Goal: Navigation & Orientation: Find specific page/section

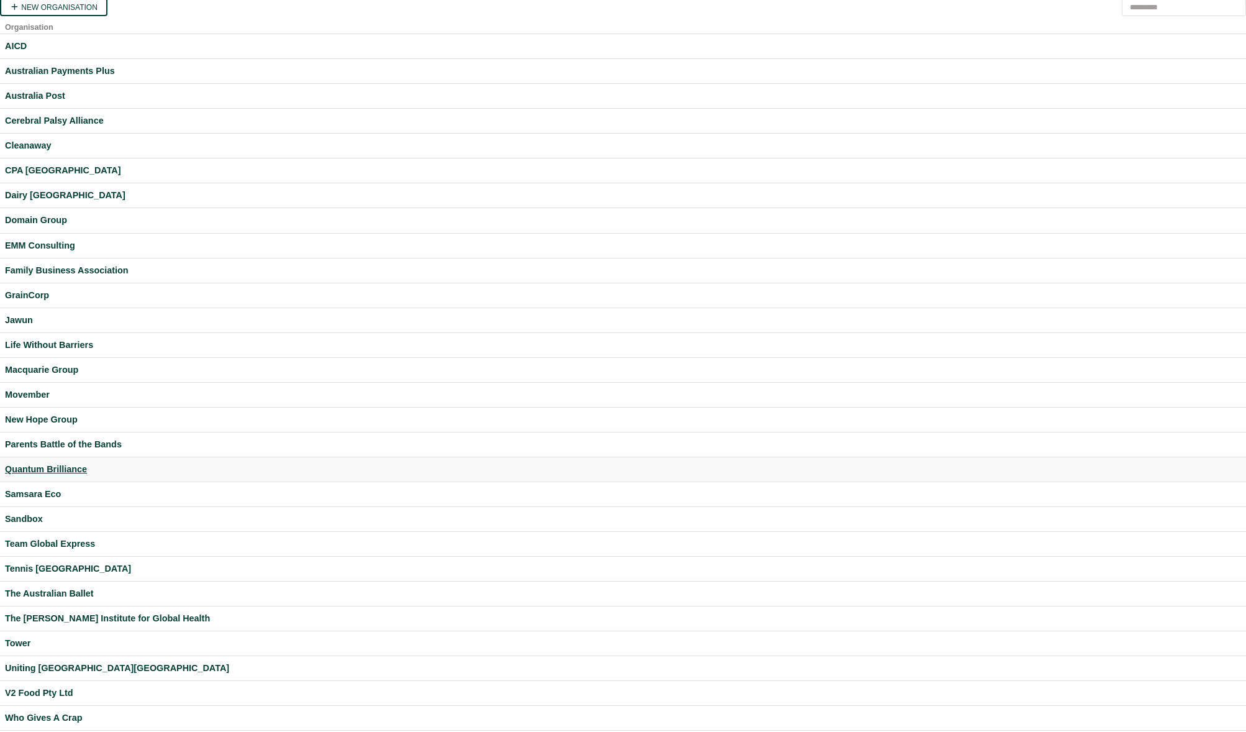
scroll to position [2, 0]
click at [50, 487] on div "Samsara Eco" at bounding box center [623, 493] width 1236 height 14
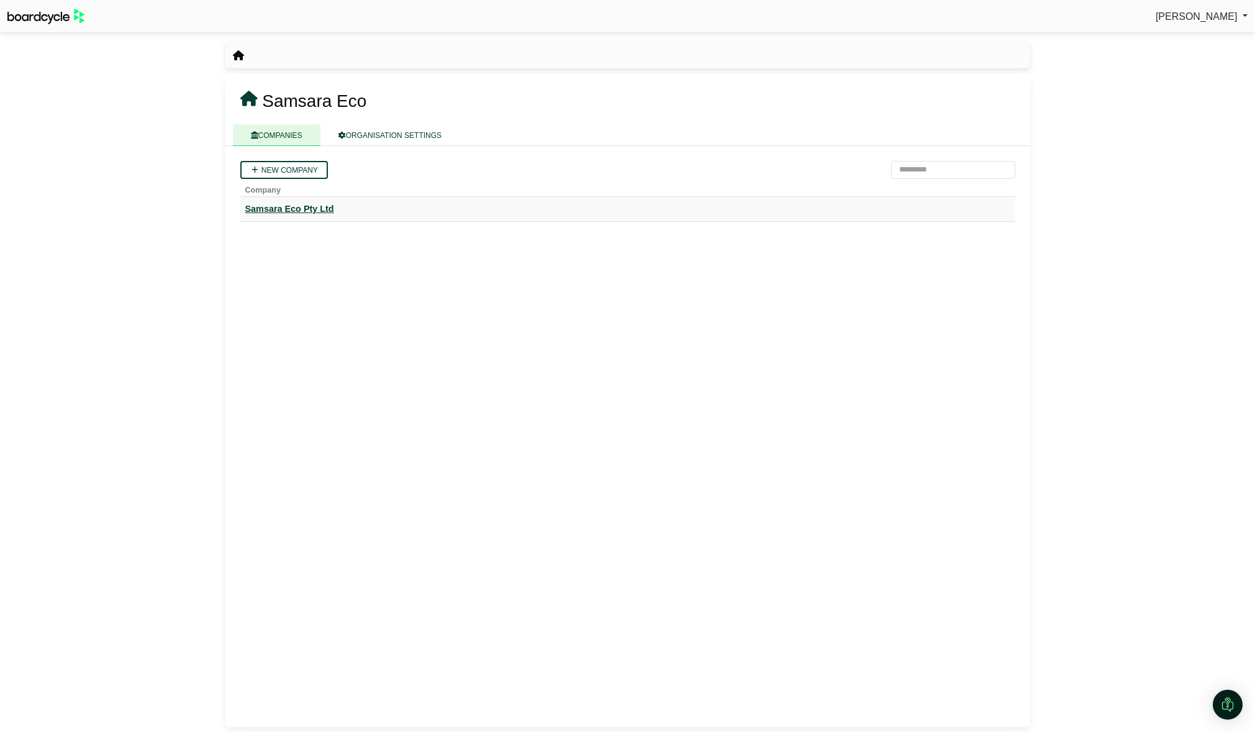
click at [298, 212] on div "Samsara Eco Pty Ltd" at bounding box center [627, 209] width 765 height 14
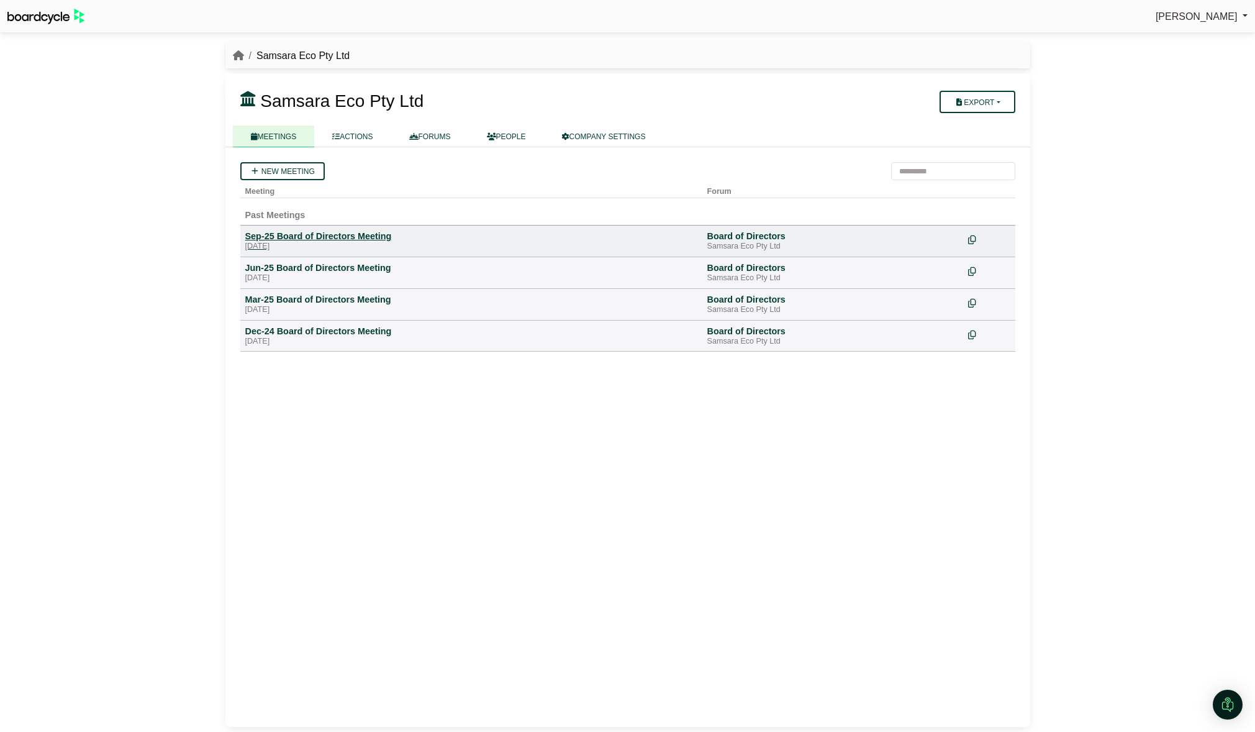
click at [307, 237] on div "Sep-25 Board of Directors Meeting" at bounding box center [471, 235] width 452 height 11
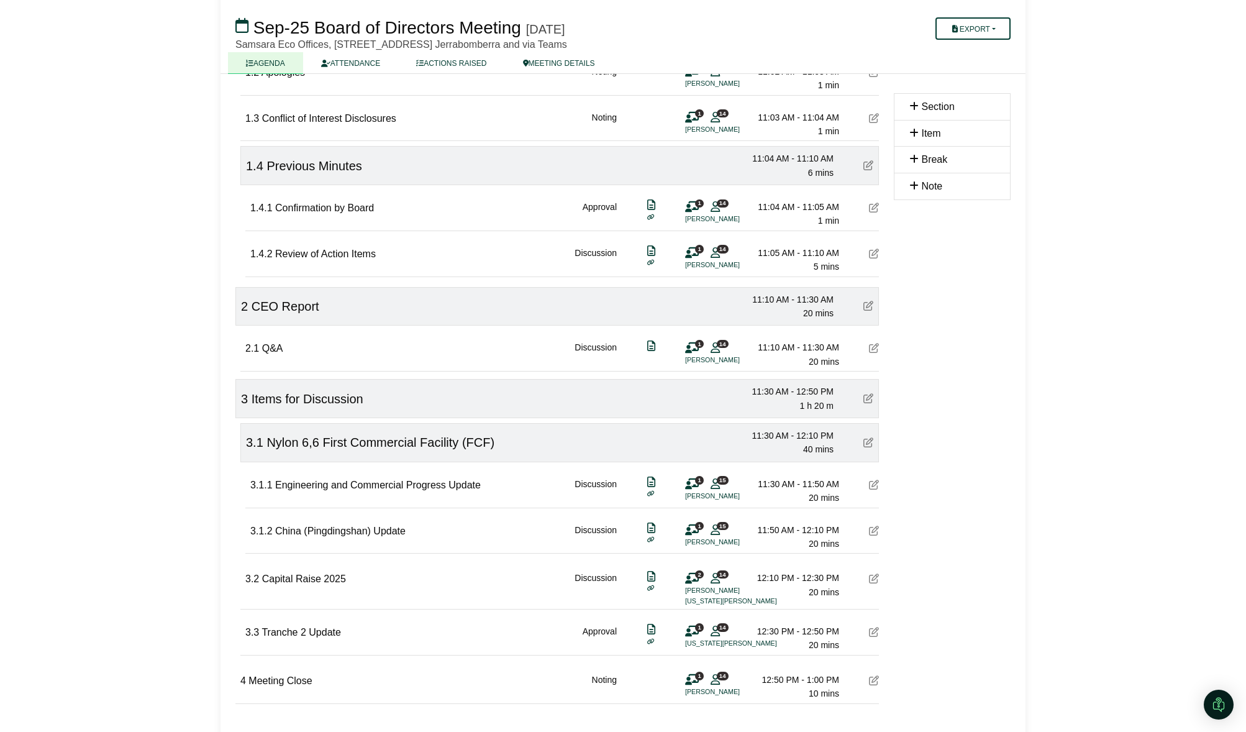
scroll to position [281, 0]
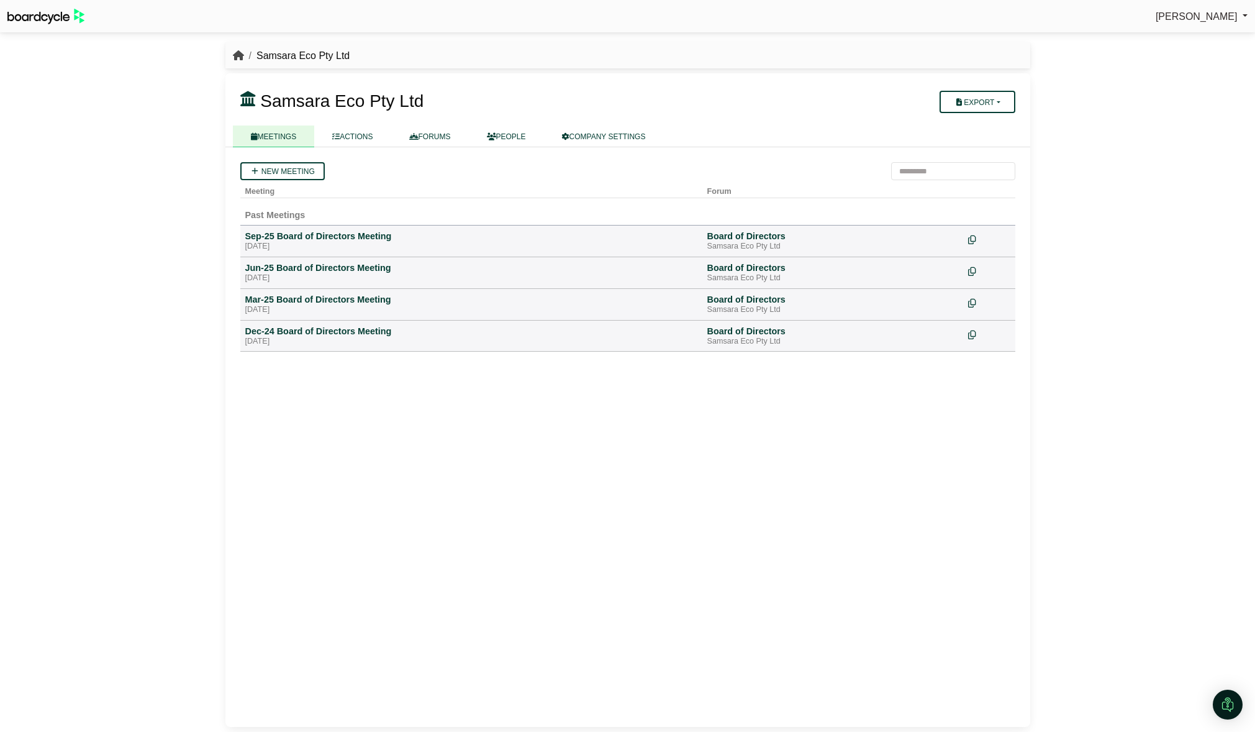
click at [234, 57] on icon "breadcrumb" at bounding box center [238, 55] width 11 height 10
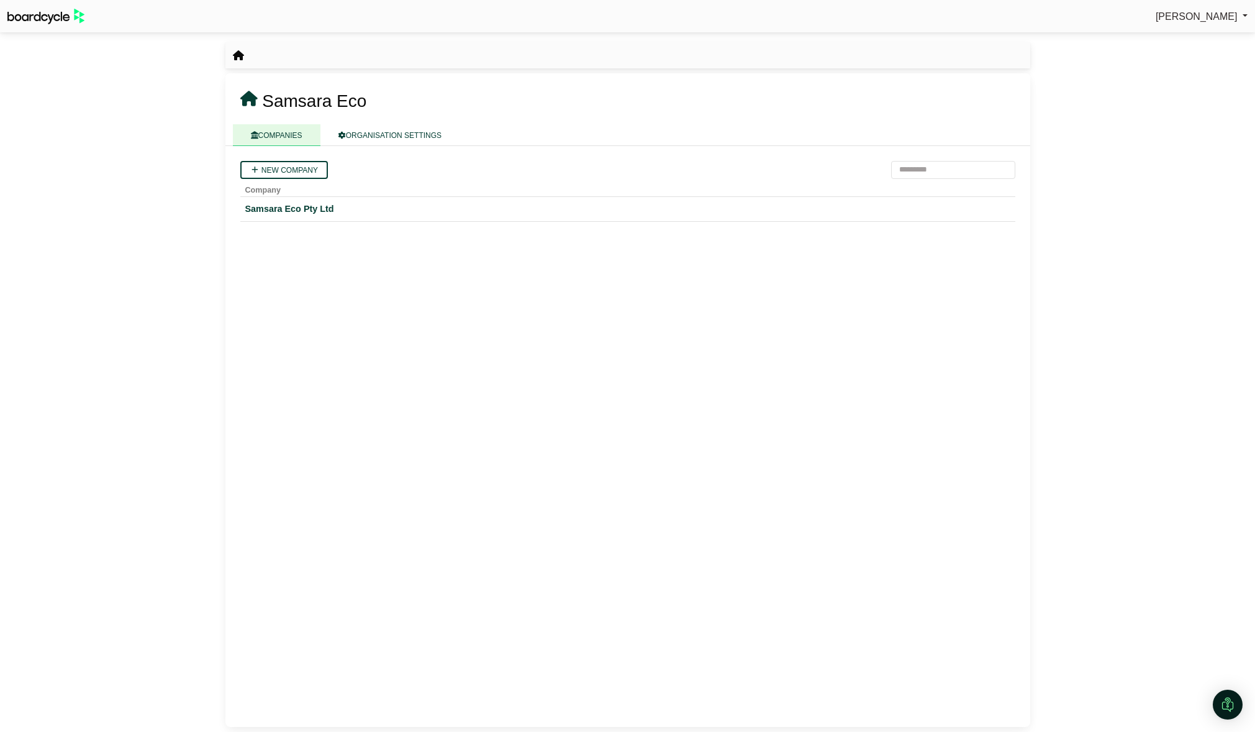
click at [241, 59] on icon "breadcrumb" at bounding box center [238, 55] width 11 height 10
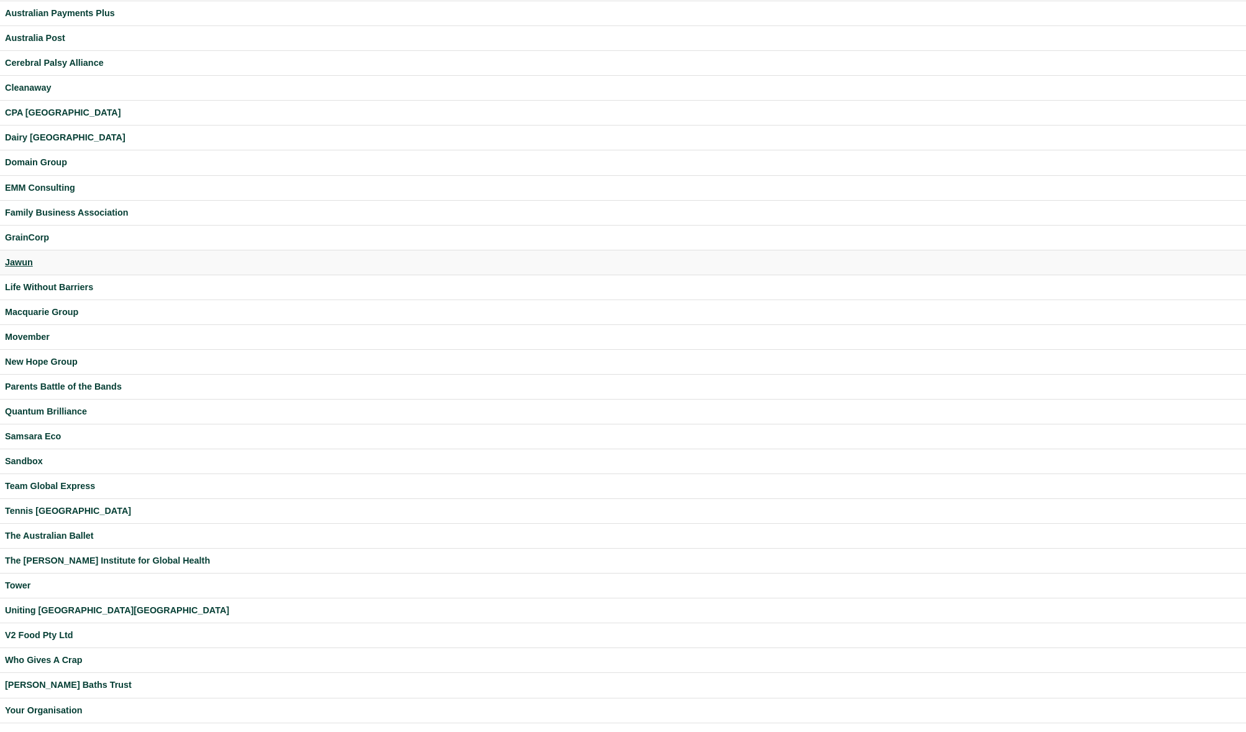
scroll to position [60, 0]
click at [54, 628] on div "V2 Food Pty Ltd" at bounding box center [623, 634] width 1236 height 14
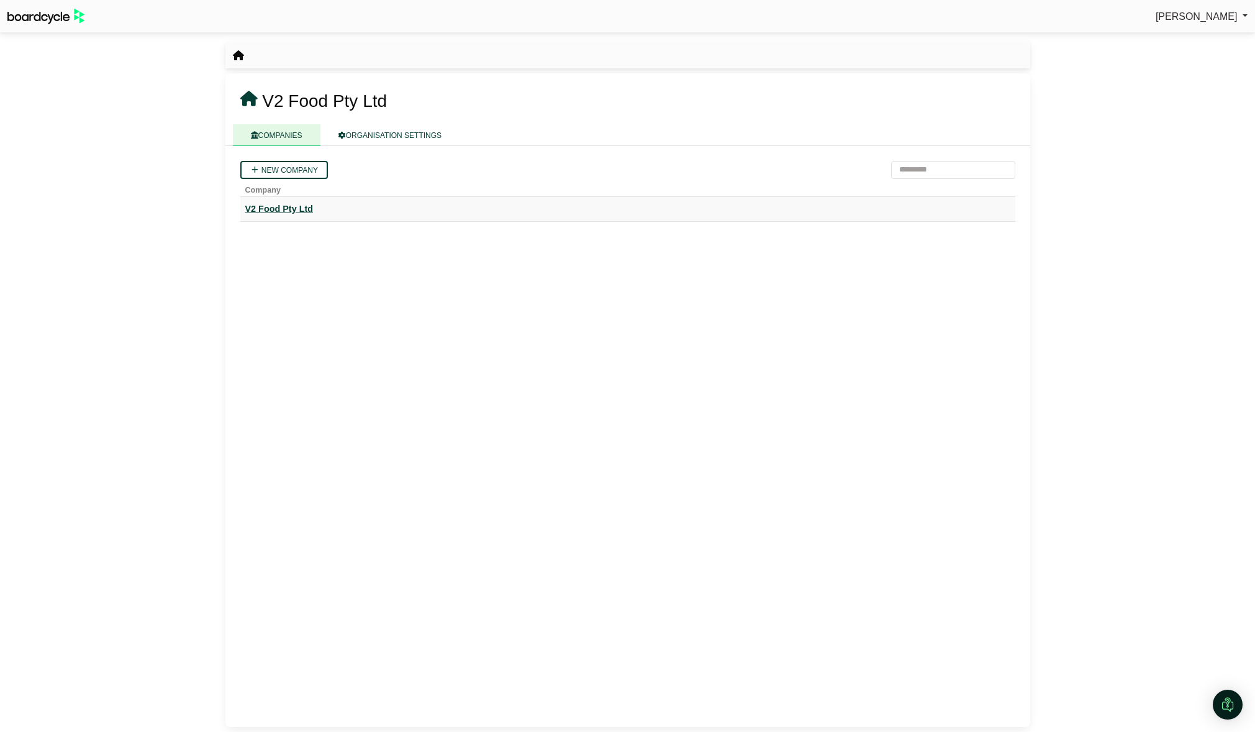
click at [295, 207] on div "V2 Food Pty Ltd" at bounding box center [627, 209] width 765 height 14
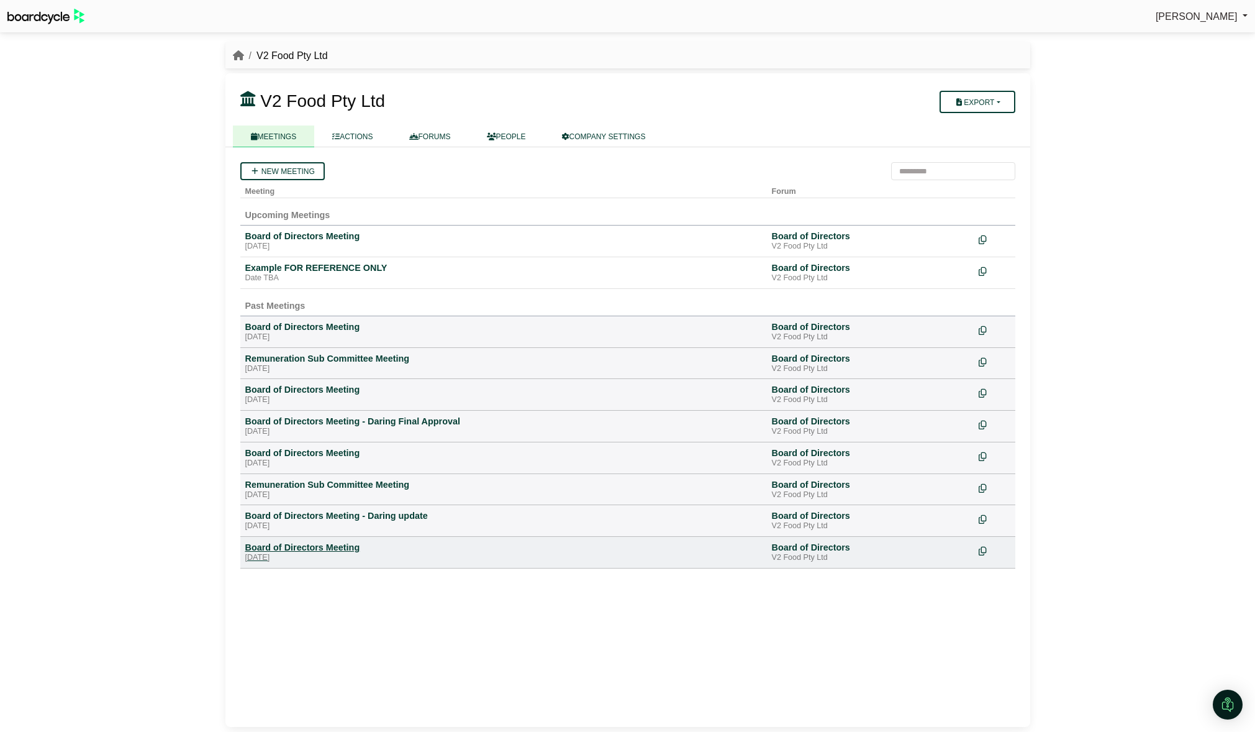
click at [312, 546] on div "Board of Directors Meeting" at bounding box center [503, 546] width 517 height 11
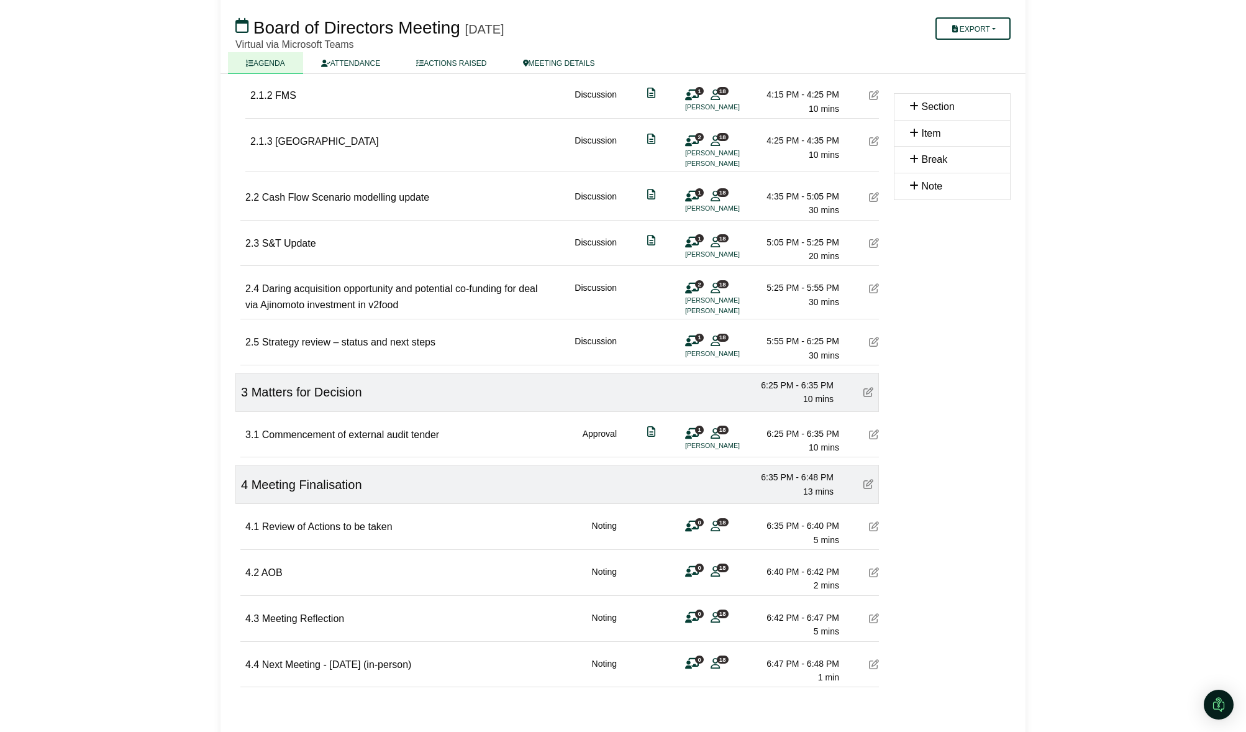
scroll to position [518, 0]
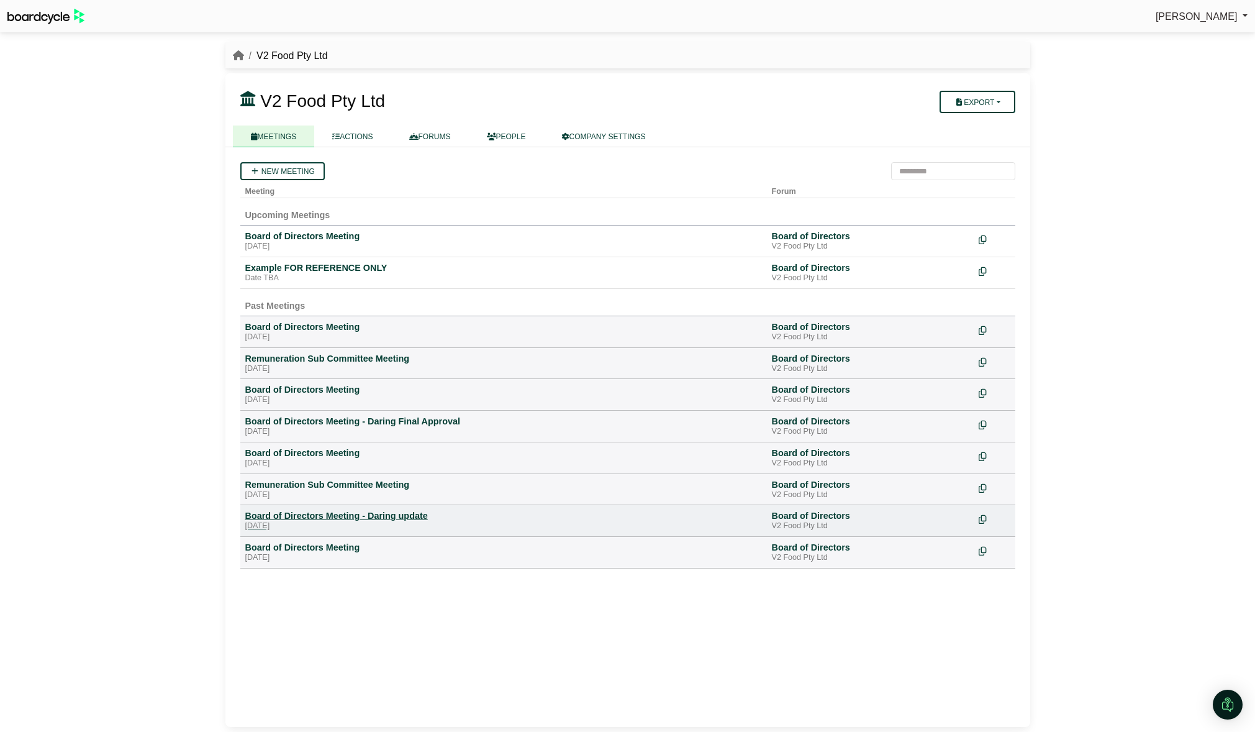
click at [344, 513] on div "Board of Directors Meeting - Daring update" at bounding box center [503, 515] width 517 height 11
click at [313, 487] on div "Remuneration Sub Committee Meeting" at bounding box center [503, 484] width 517 height 11
click at [277, 453] on div "Board of Directors Meeting" at bounding box center [503, 452] width 517 height 11
click at [321, 393] on div "Board of Directors Meeting" at bounding box center [503, 389] width 517 height 11
click at [287, 240] on div "Board of Directors Meeting" at bounding box center [503, 235] width 517 height 11
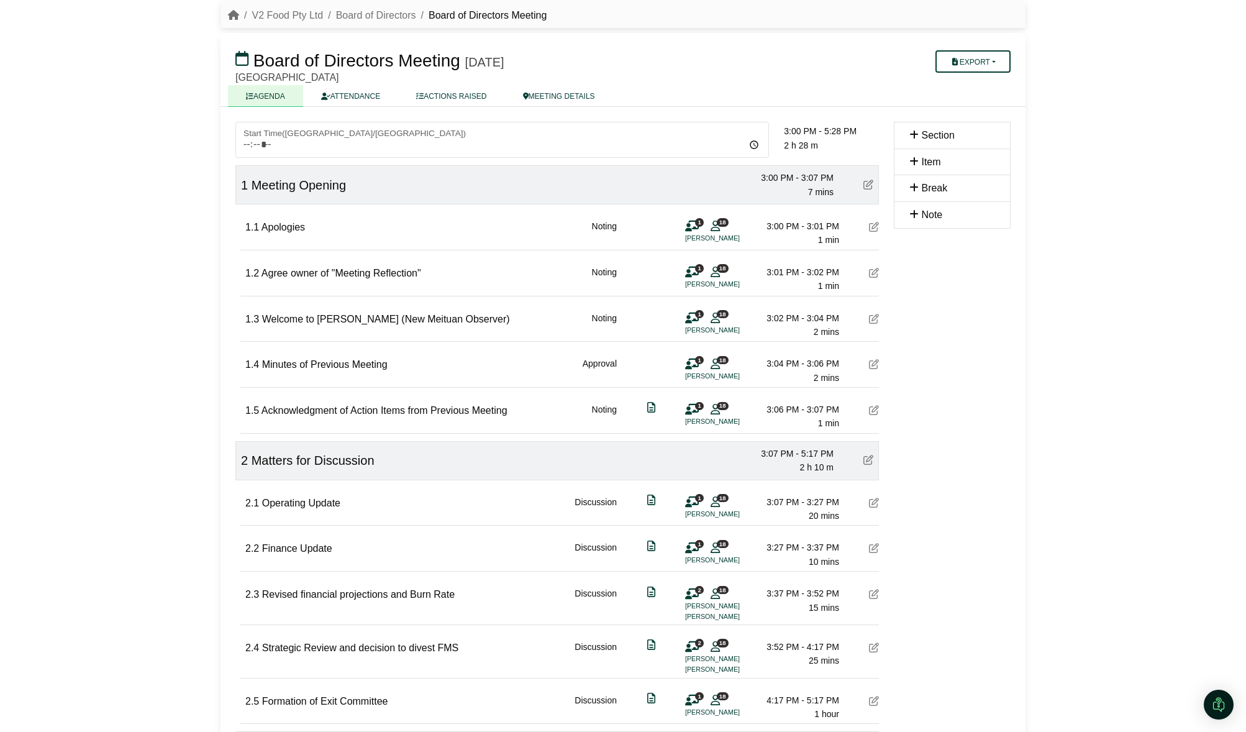
scroll to position [34, 0]
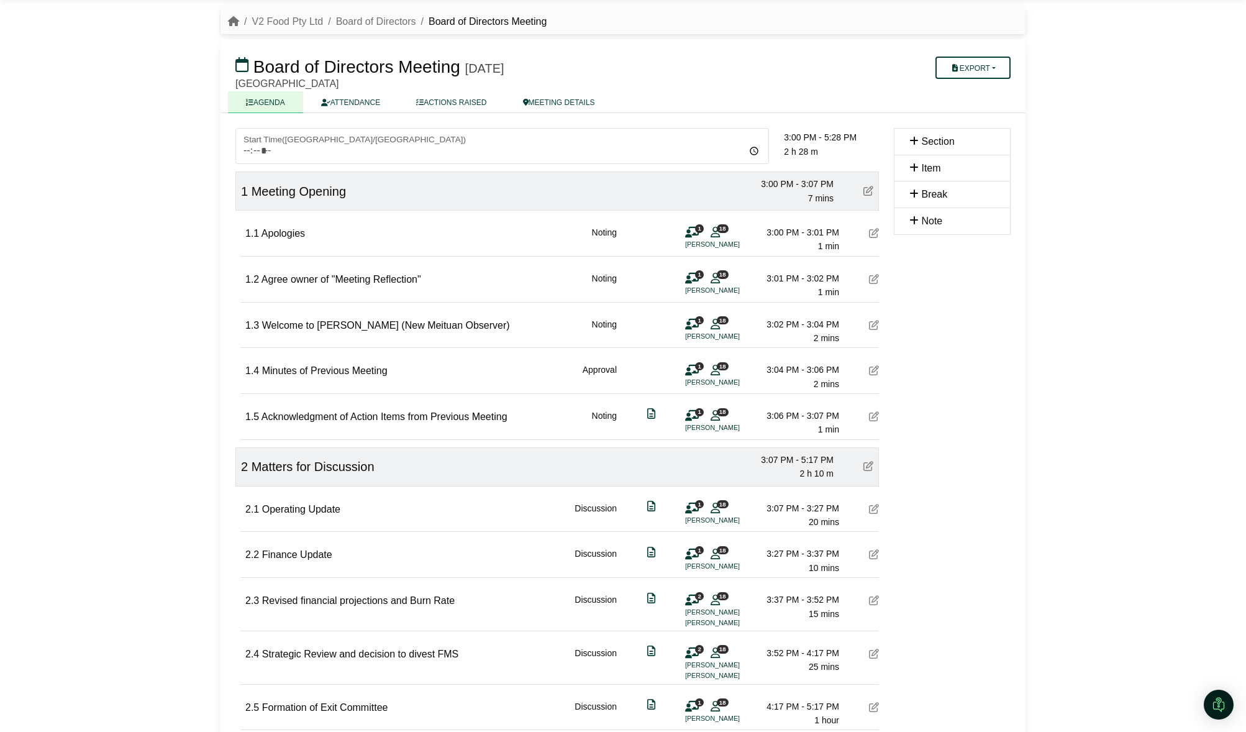
click at [875, 415] on icon at bounding box center [874, 416] width 10 height 10
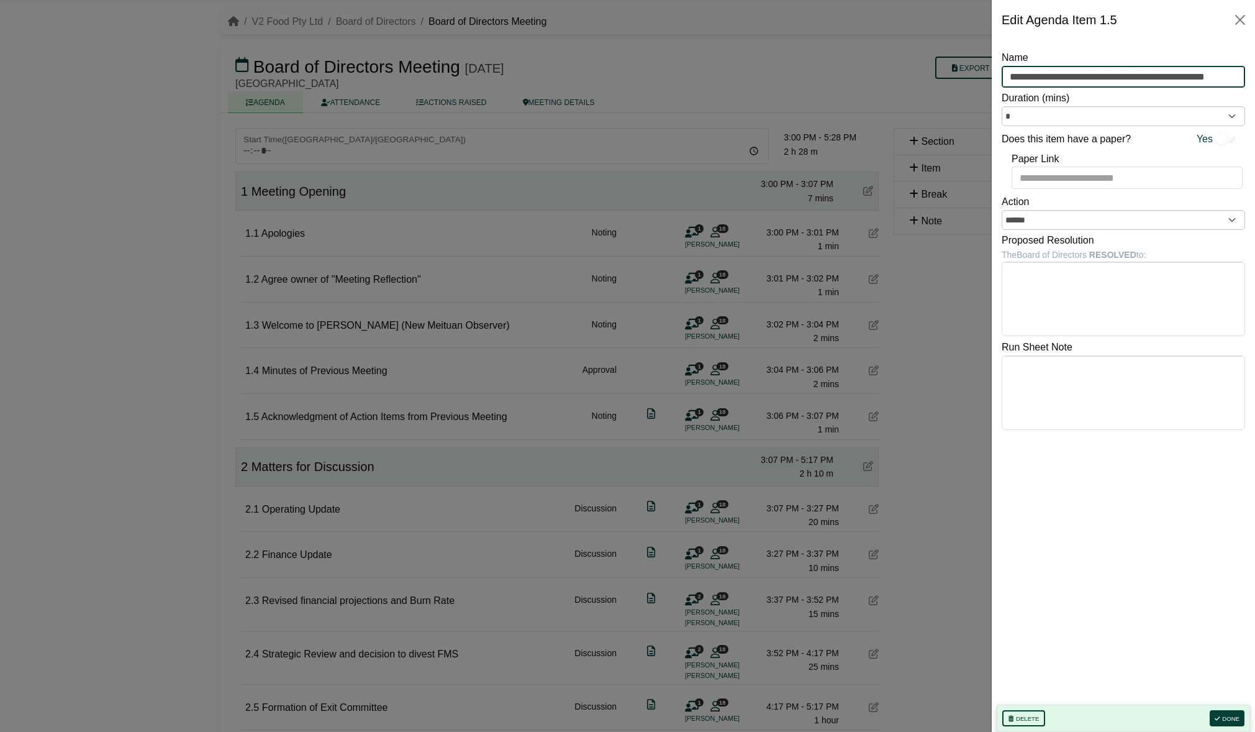
click at [1092, 75] on input "**********" at bounding box center [1123, 77] width 243 height 22
click at [1091, 74] on input "**********" at bounding box center [1123, 77] width 243 height 22
click at [1247, 21] on button "Close" at bounding box center [1240, 20] width 20 height 20
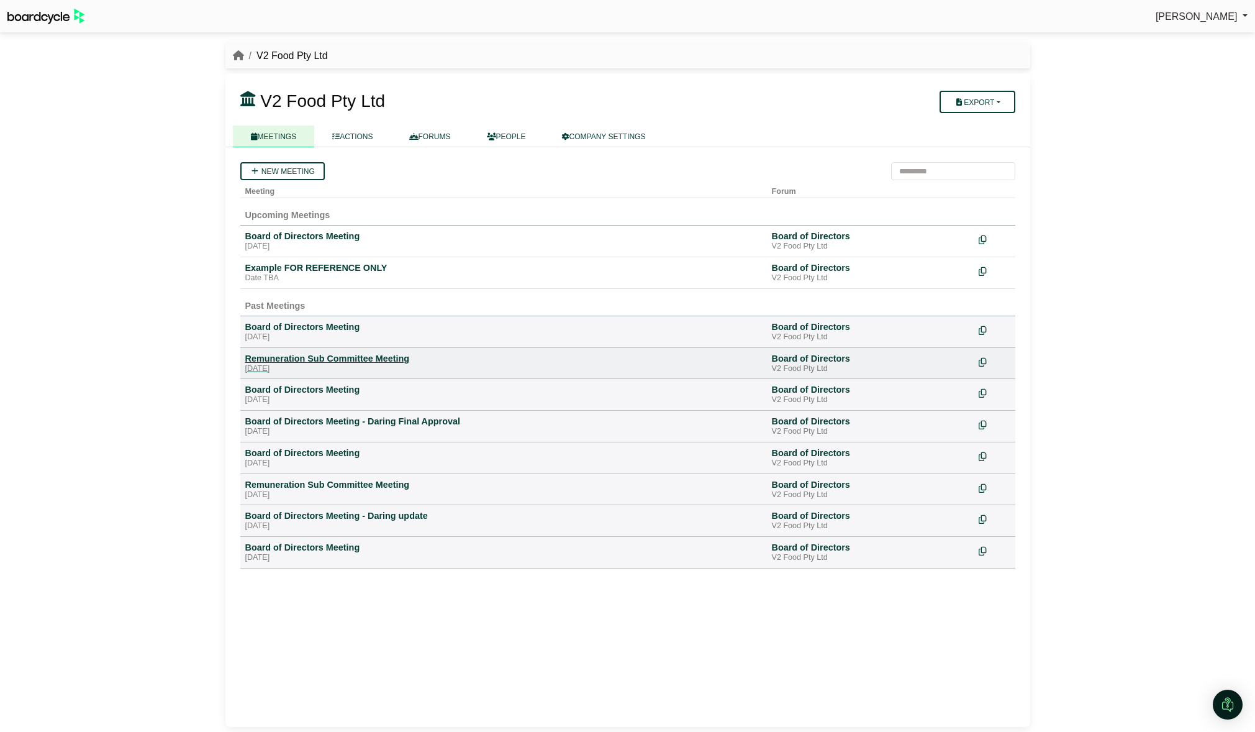
click at [326, 356] on div "Remuneration Sub Committee Meeting" at bounding box center [503, 358] width 517 height 11
click at [325, 394] on div "Board of Directors Meeting" at bounding box center [503, 389] width 517 height 11
click at [333, 450] on div "Board of Directors Meeting" at bounding box center [503, 452] width 517 height 11
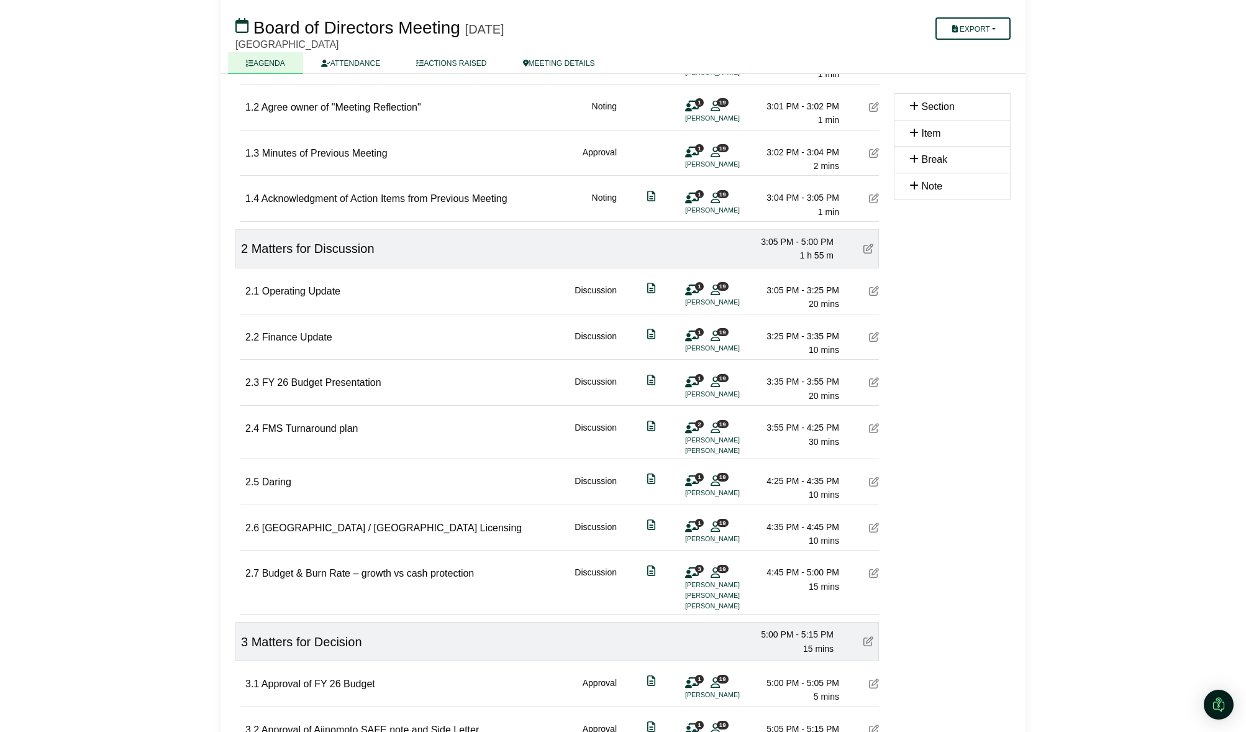
scroll to position [482, 0]
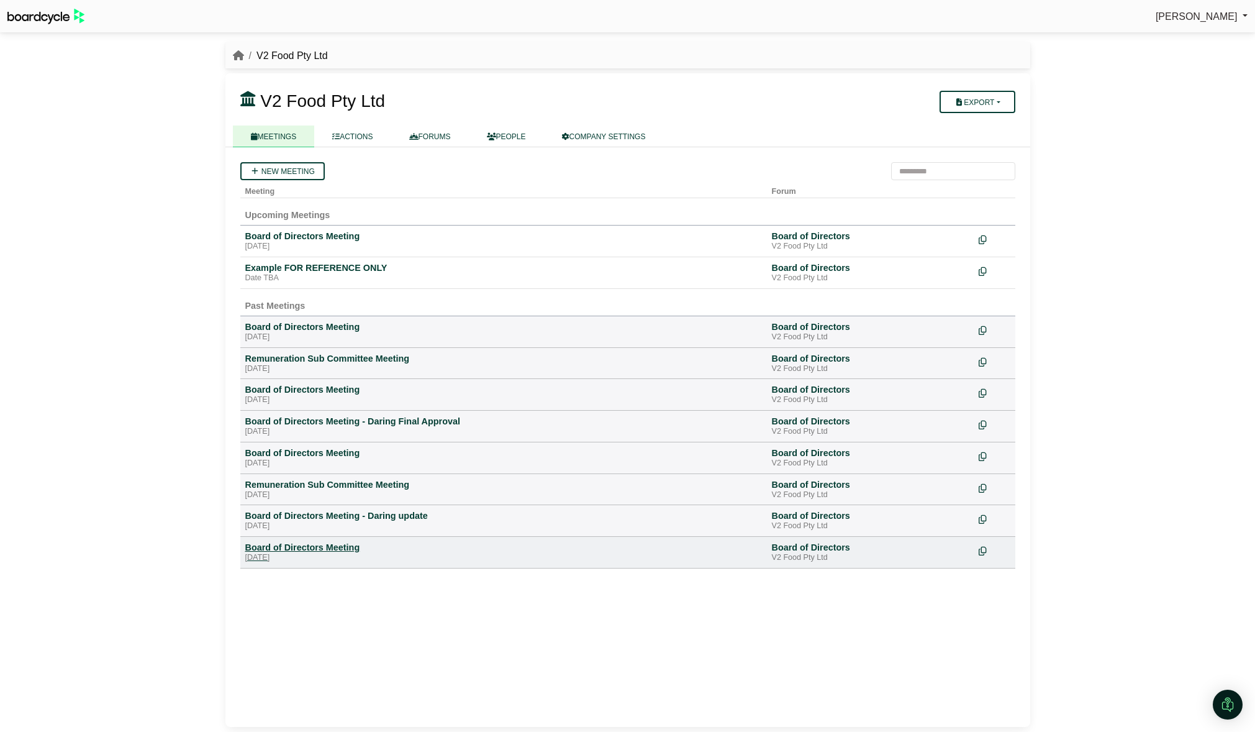
click at [330, 551] on div "Board of Directors Meeting" at bounding box center [503, 546] width 517 height 11
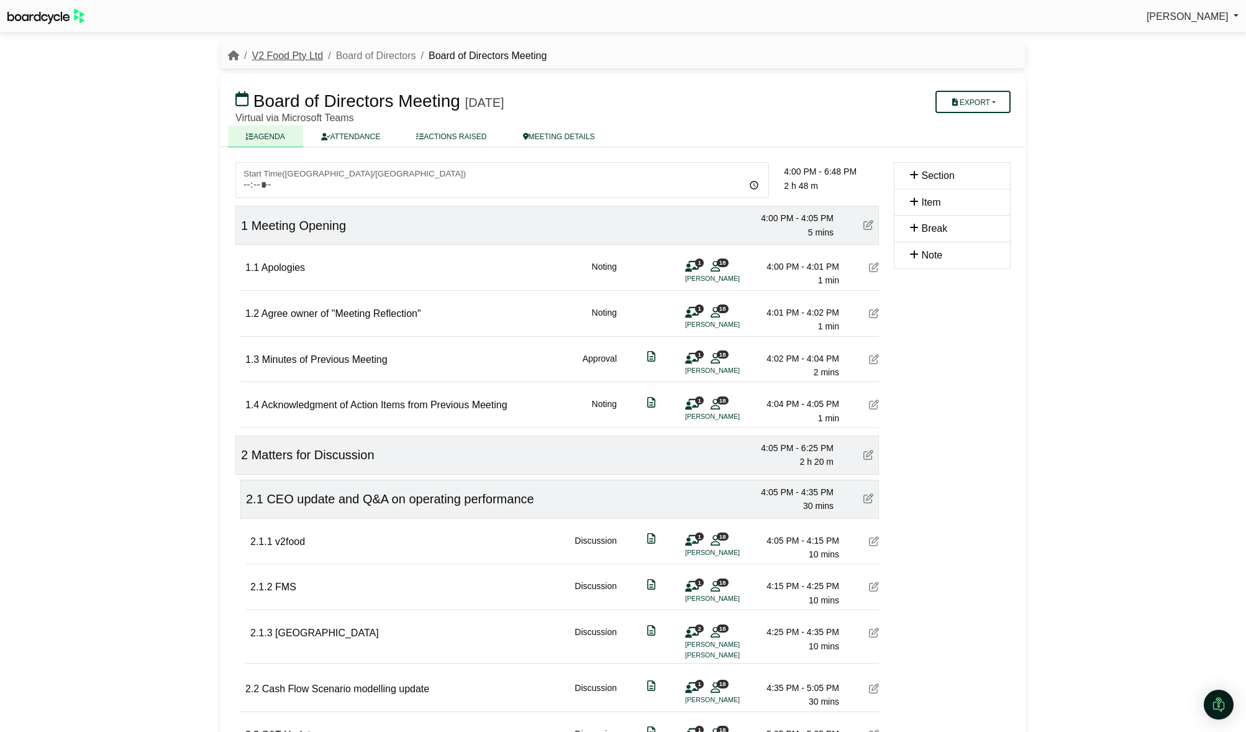
click at [312, 52] on link "V2 Food Pty Ltd" at bounding box center [286, 55] width 71 height 11
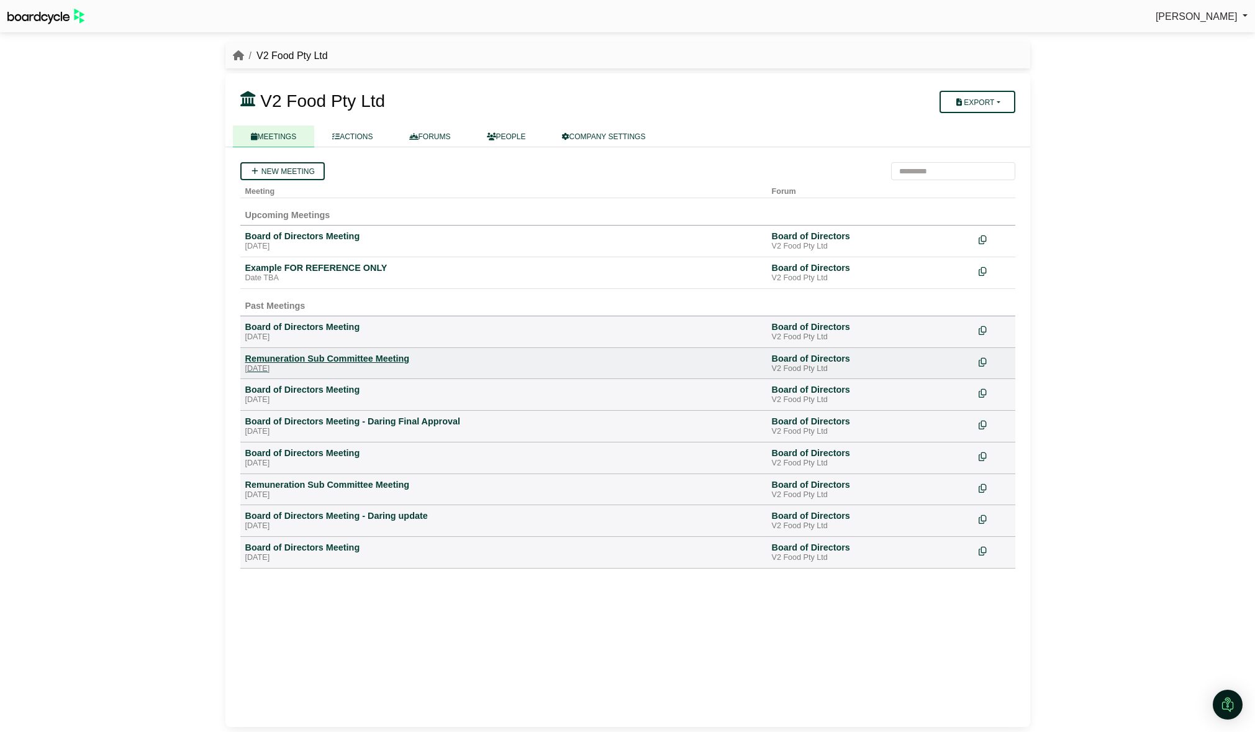
click at [345, 355] on div "Remuneration Sub Committee Meeting" at bounding box center [503, 358] width 517 height 11
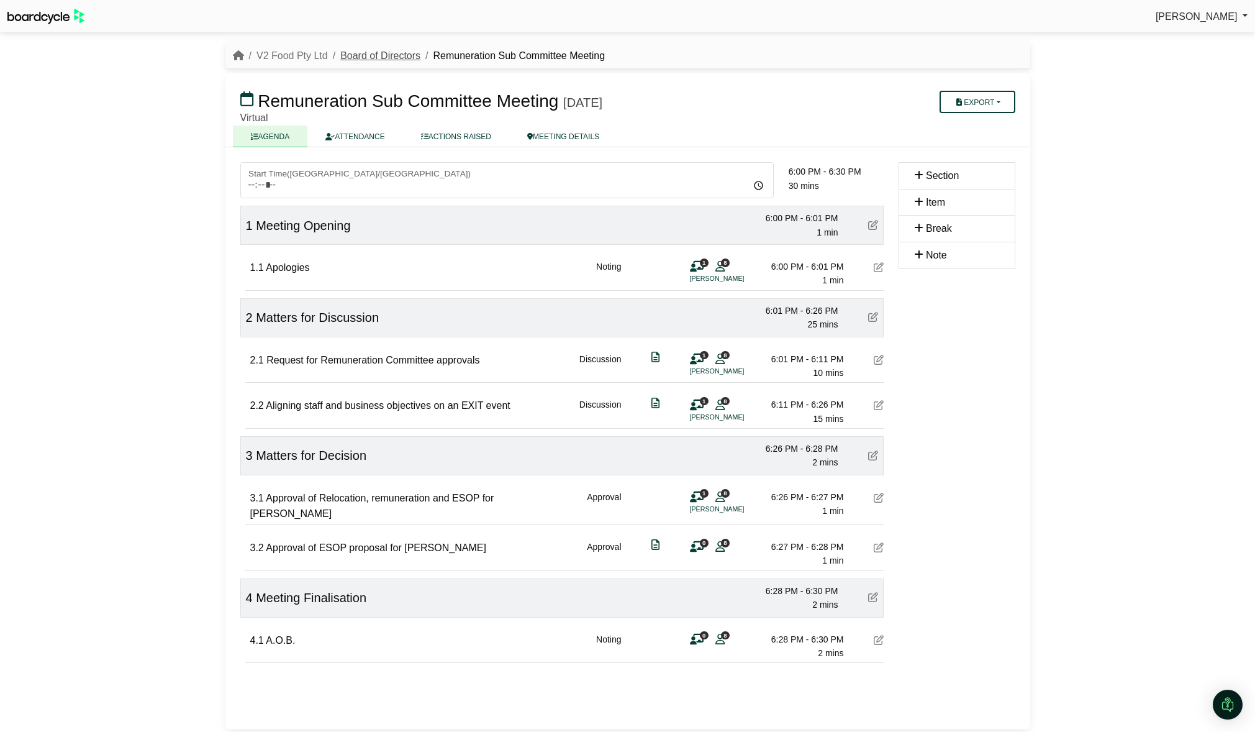
click at [350, 53] on link "Board of Directors" at bounding box center [380, 55] width 80 height 11
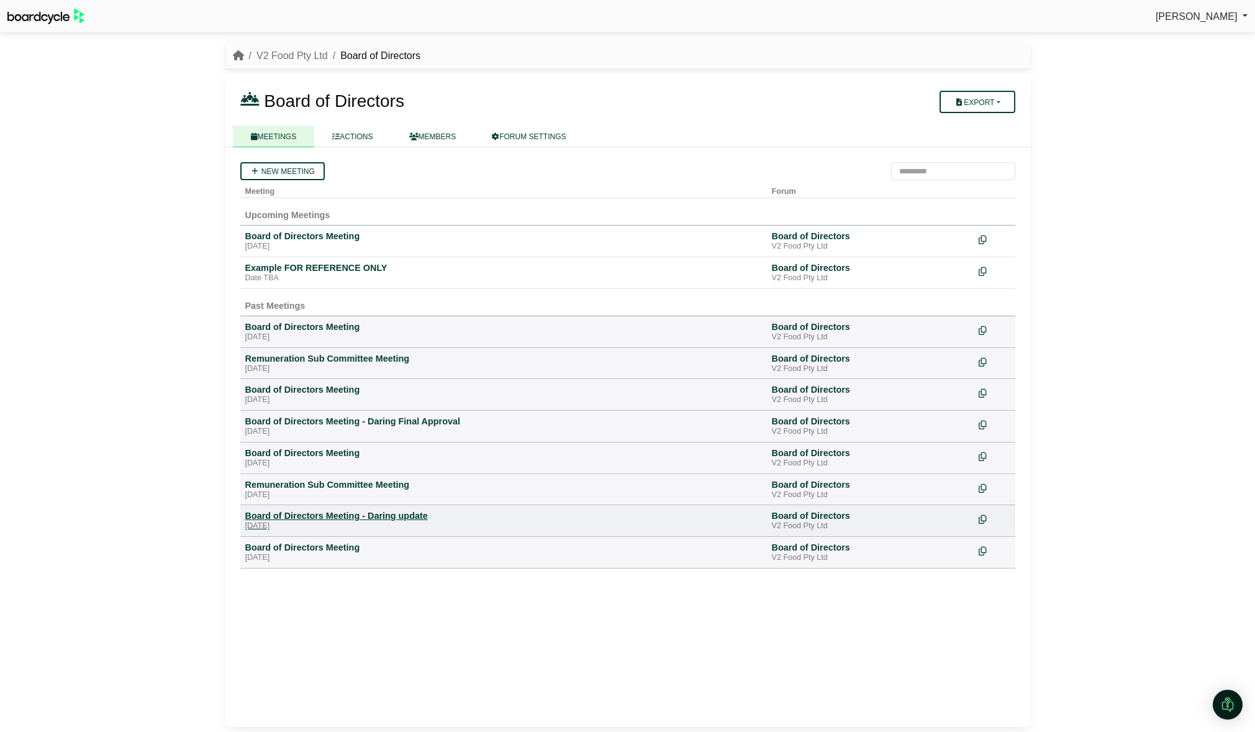
click at [365, 511] on div "Board of Directors Meeting - Daring update" at bounding box center [503, 515] width 517 height 11
click at [311, 387] on div "Board of Directors Meeting" at bounding box center [503, 389] width 517 height 11
